Goal: Navigation & Orientation: Find specific page/section

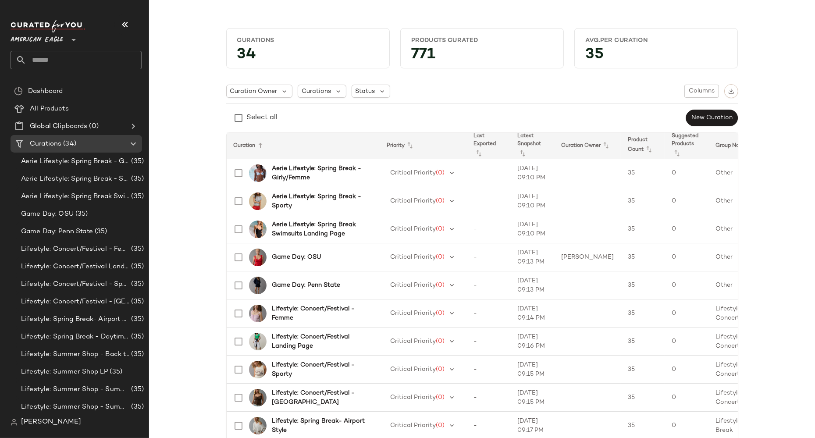
click at [39, 38] on span "American Eagle" at bounding box center [37, 38] width 53 height 16
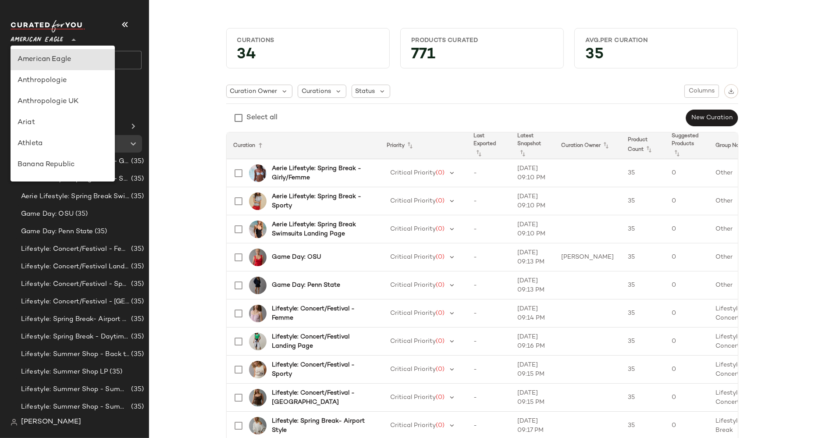
scroll to position [346, 0]
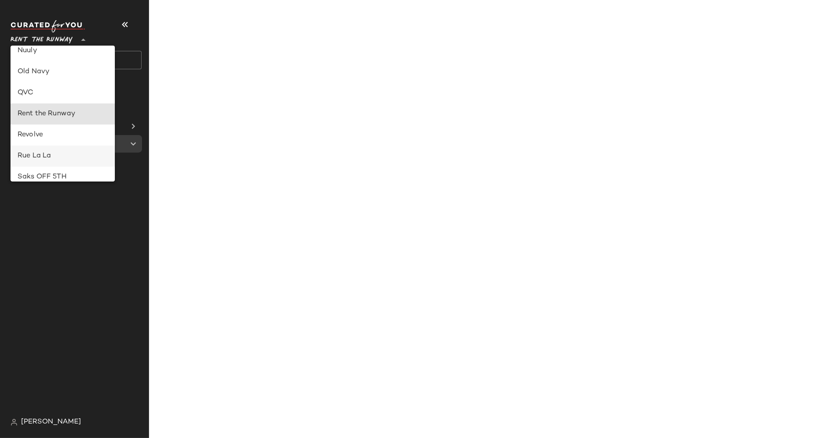
type input "**"
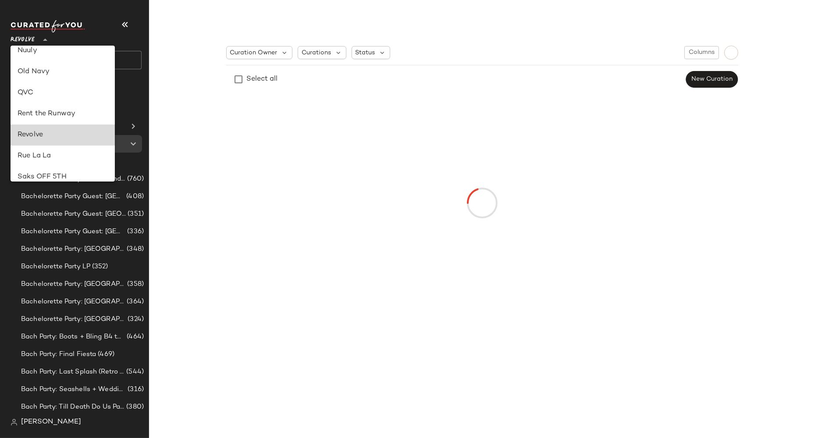
click at [46, 134] on div "Revolve" at bounding box center [63, 135] width 90 height 11
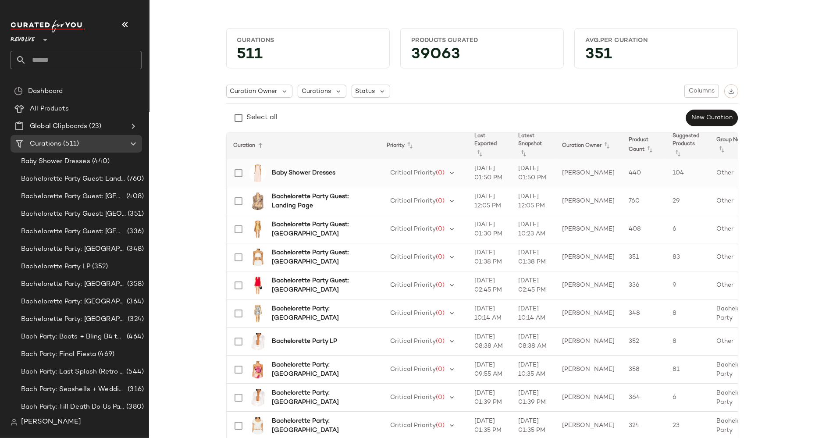
click at [299, 171] on b "Baby Shower Dresses" at bounding box center [304, 172] width 64 height 9
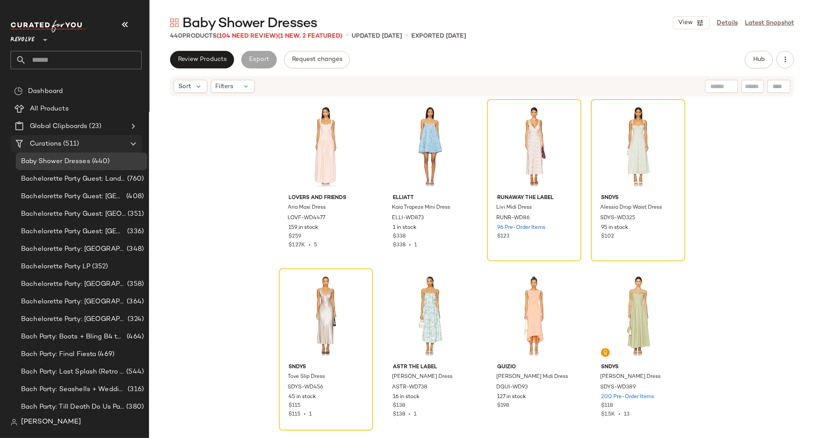
click at [36, 140] on span "Curations" at bounding box center [46, 144] width 32 height 10
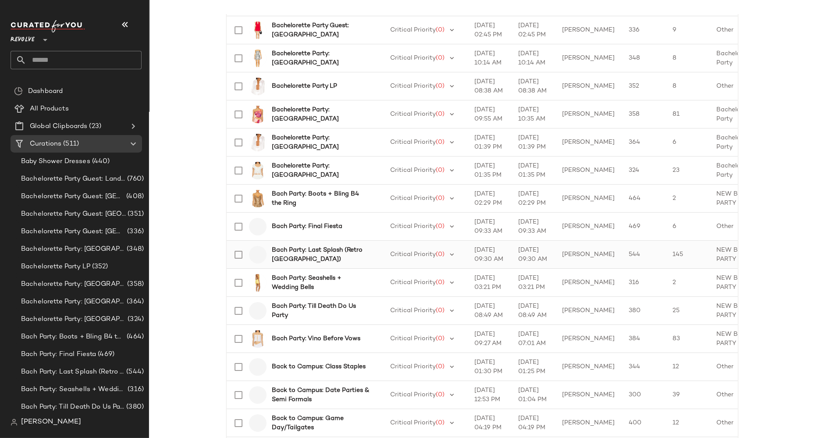
scroll to position [335, 0]
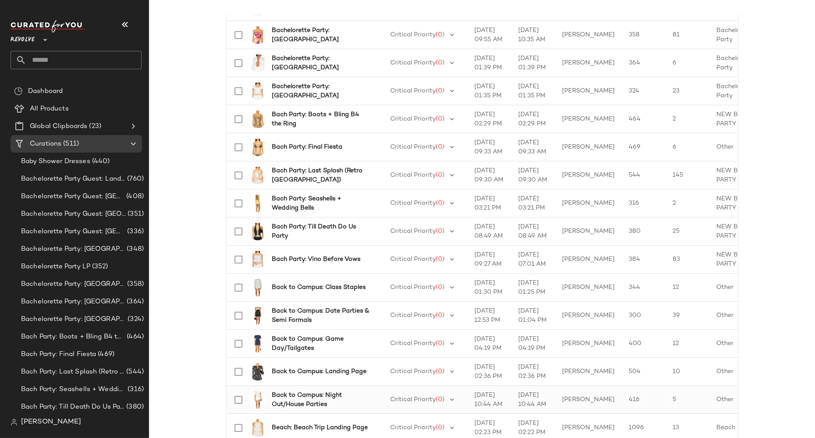
click at [314, 398] on b "Back to Campus: Night Out/House Parties" at bounding box center [321, 400] width 98 height 18
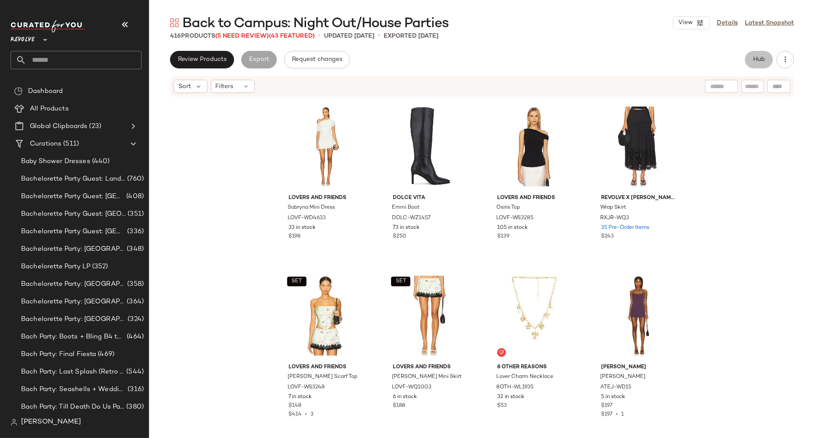
click at [757, 59] on span "Hub" at bounding box center [759, 59] width 12 height 7
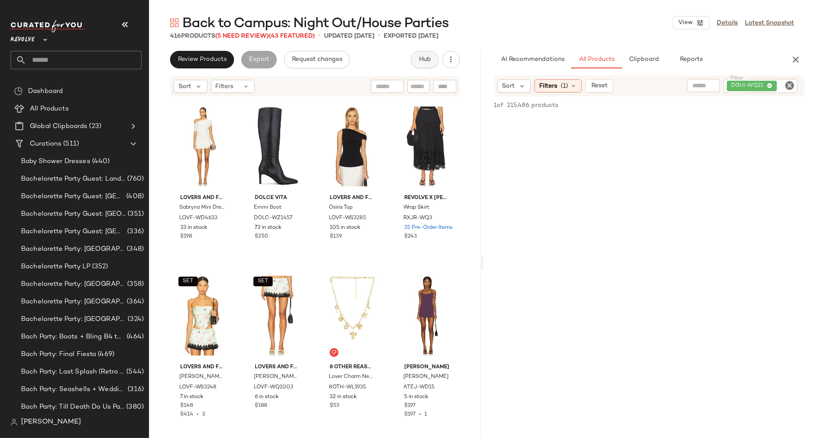
click at [423, 60] on span "Hub" at bounding box center [424, 59] width 12 height 7
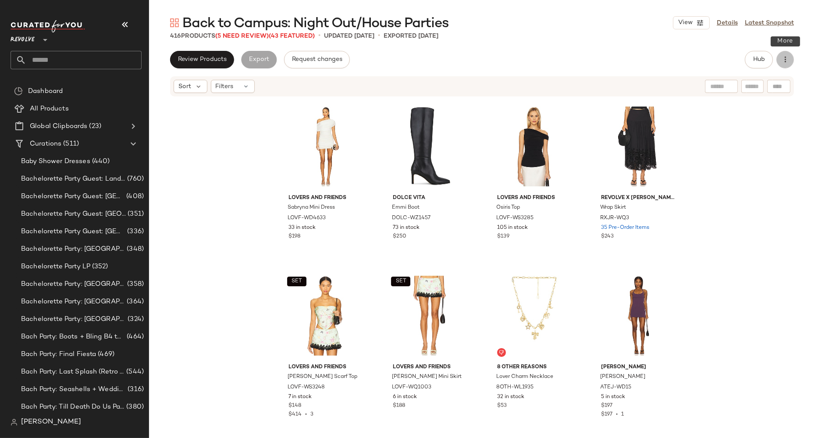
click at [784, 59] on icon "button" at bounding box center [785, 59] width 9 height 9
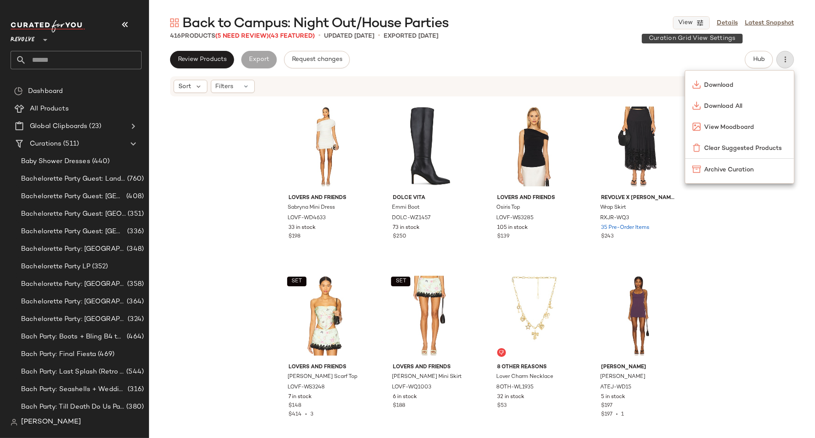
click at [685, 21] on span "View" at bounding box center [685, 22] width 15 height 7
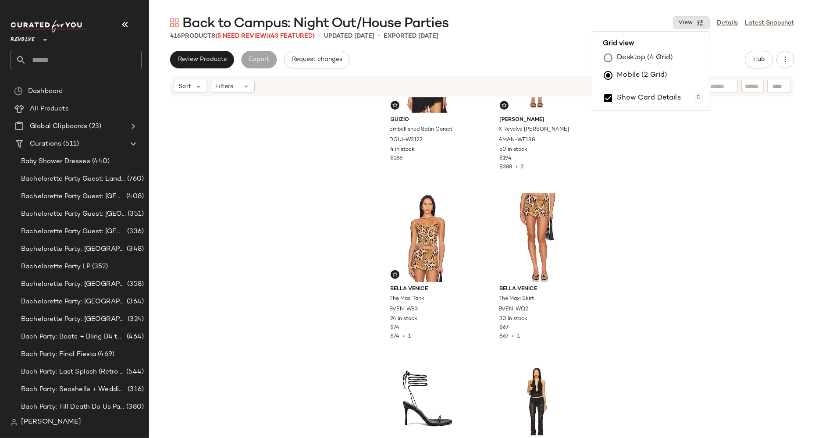
scroll to position [2997, 0]
